Goal: Browse casually

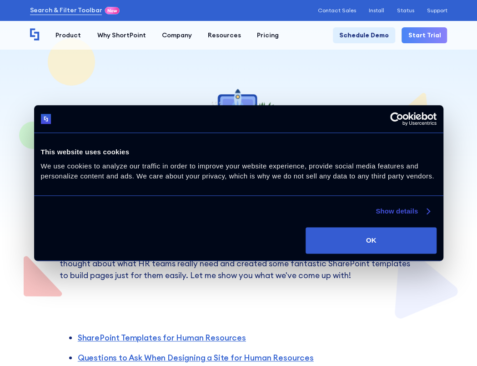
click at [410, 213] on link "Show details" at bounding box center [403, 211] width 54 height 11
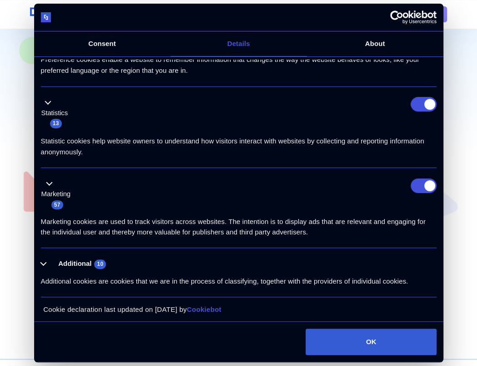
scroll to position [228, 0]
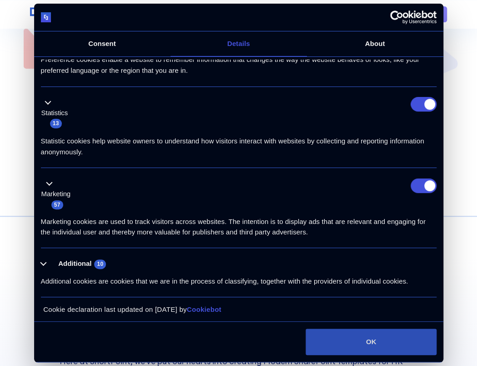
click at [374, 335] on button "OK" at bounding box center [371, 342] width 131 height 26
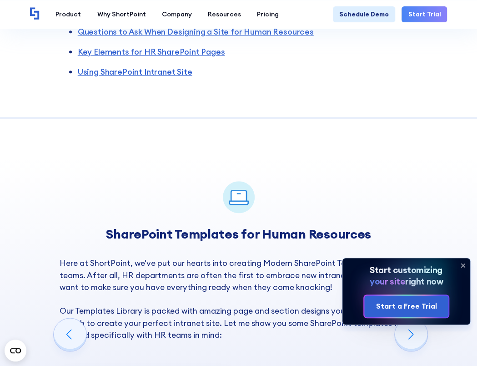
scroll to position [364, 0]
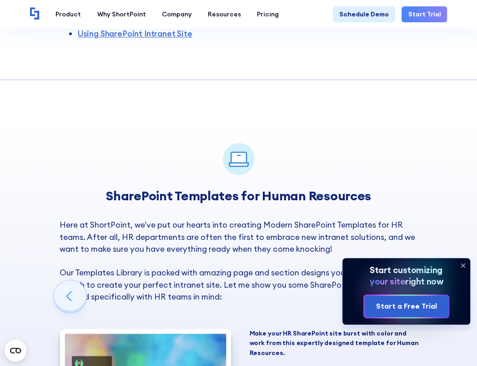
click at [465, 268] on icon at bounding box center [463, 265] width 15 height 15
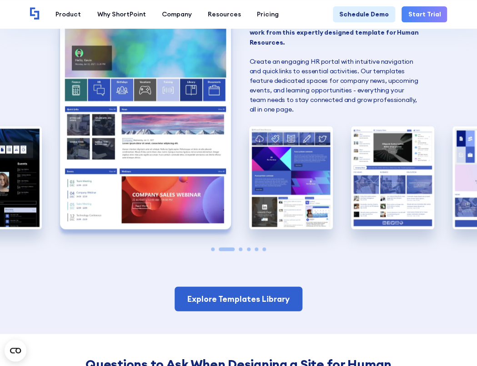
scroll to position [683, 0]
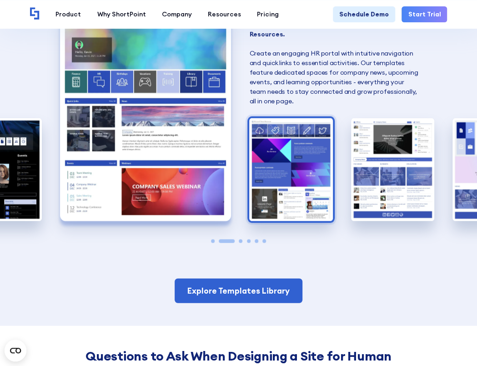
click at [296, 202] on img "3 / 6" at bounding box center [290, 169] width 83 height 102
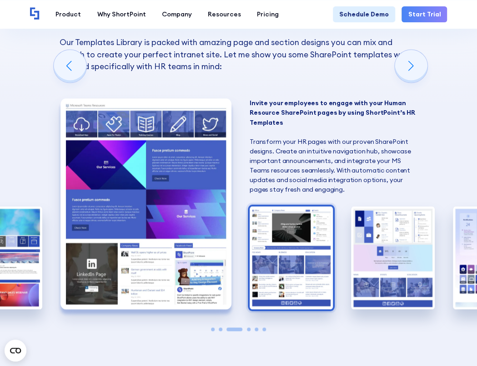
scroll to position [592, 0]
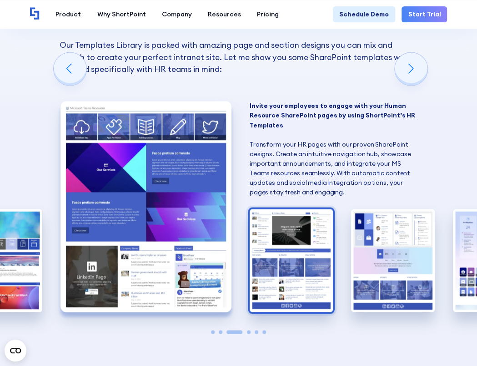
click at [326, 253] on img "4 / 6" at bounding box center [291, 260] width 83 height 102
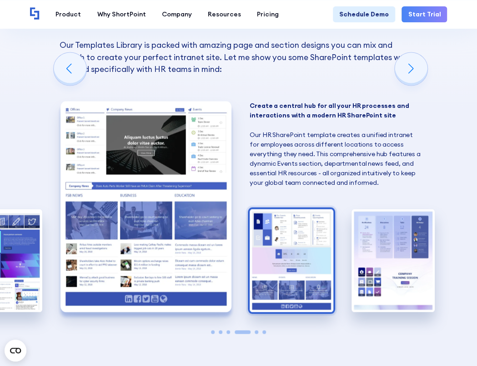
click at [302, 265] on img "5 / 6" at bounding box center [291, 260] width 83 height 102
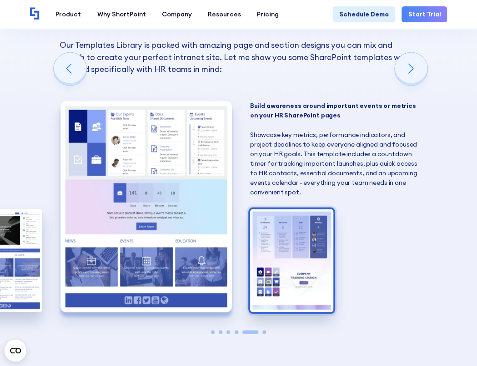
click at [319, 262] on img "6 / 6" at bounding box center [291, 260] width 83 height 102
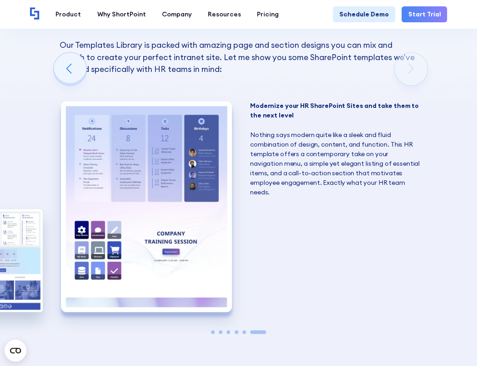
click at [212, 332] on span "Go to slide 1" at bounding box center [213, 332] width 4 height 4
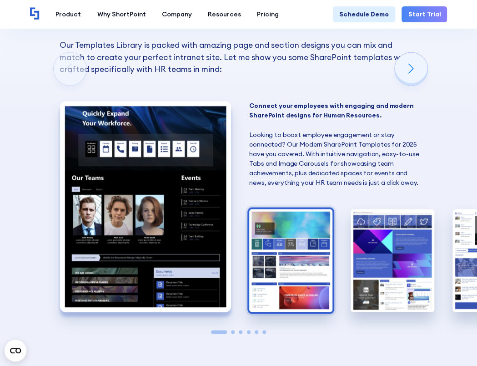
click at [305, 253] on img "2 / 6" at bounding box center [290, 260] width 83 height 102
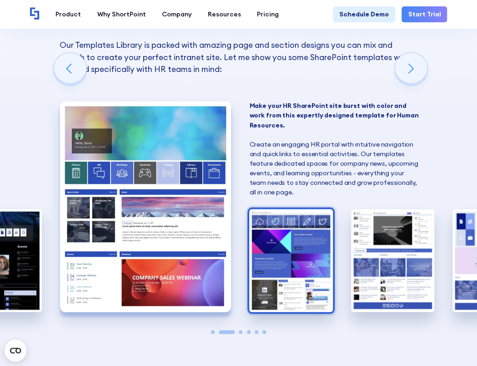
click at [286, 258] on img "3 / 6" at bounding box center [290, 260] width 83 height 102
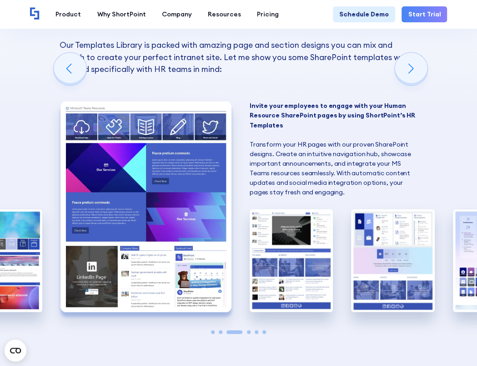
click at [286, 258] on img "4 / 6" at bounding box center [291, 260] width 83 height 102
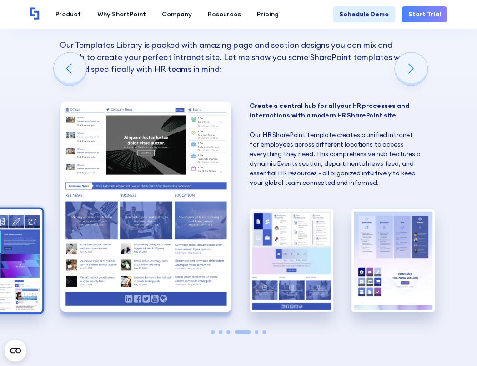
click at [286, 258] on img "5 / 6" at bounding box center [291, 260] width 83 height 102
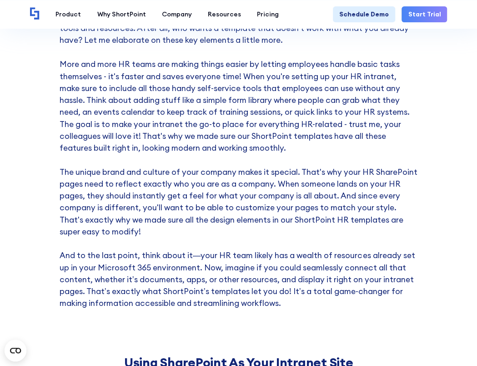
scroll to position [2094, 0]
